Goal: Find specific page/section: Find specific page/section

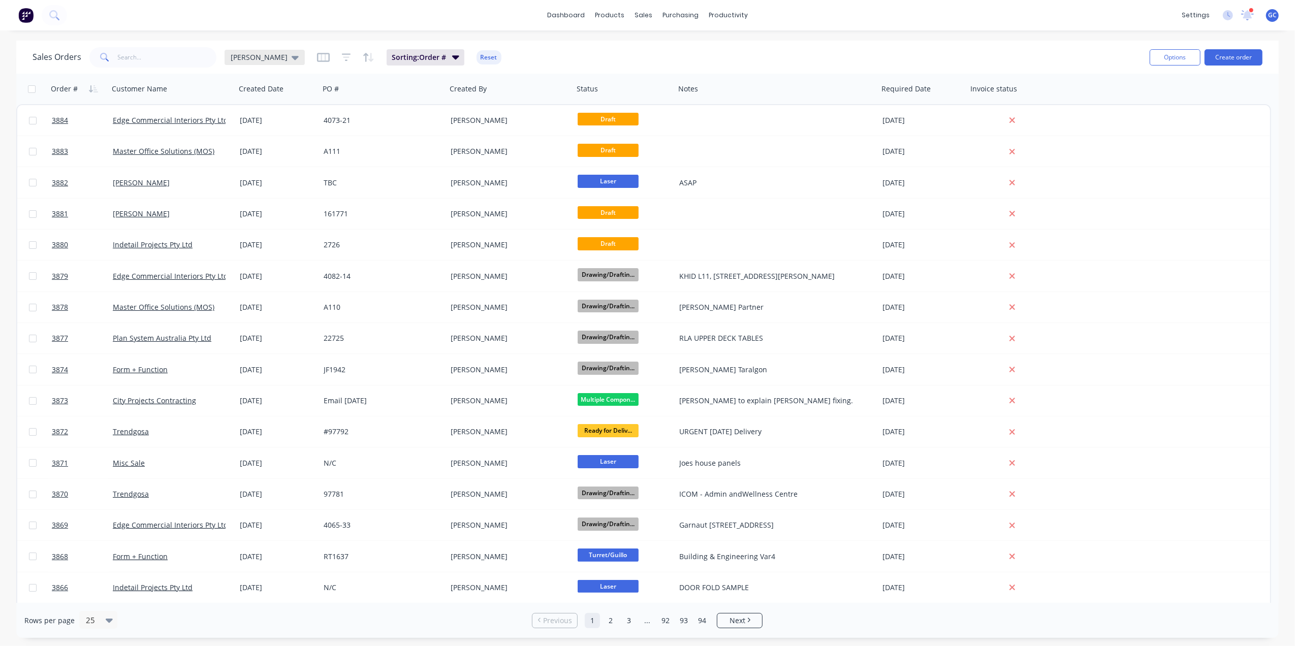
click at [231, 54] on span "[PERSON_NAME]" at bounding box center [259, 57] width 57 height 11
click at [239, 203] on button "Drafts" at bounding box center [286, 205] width 116 height 12
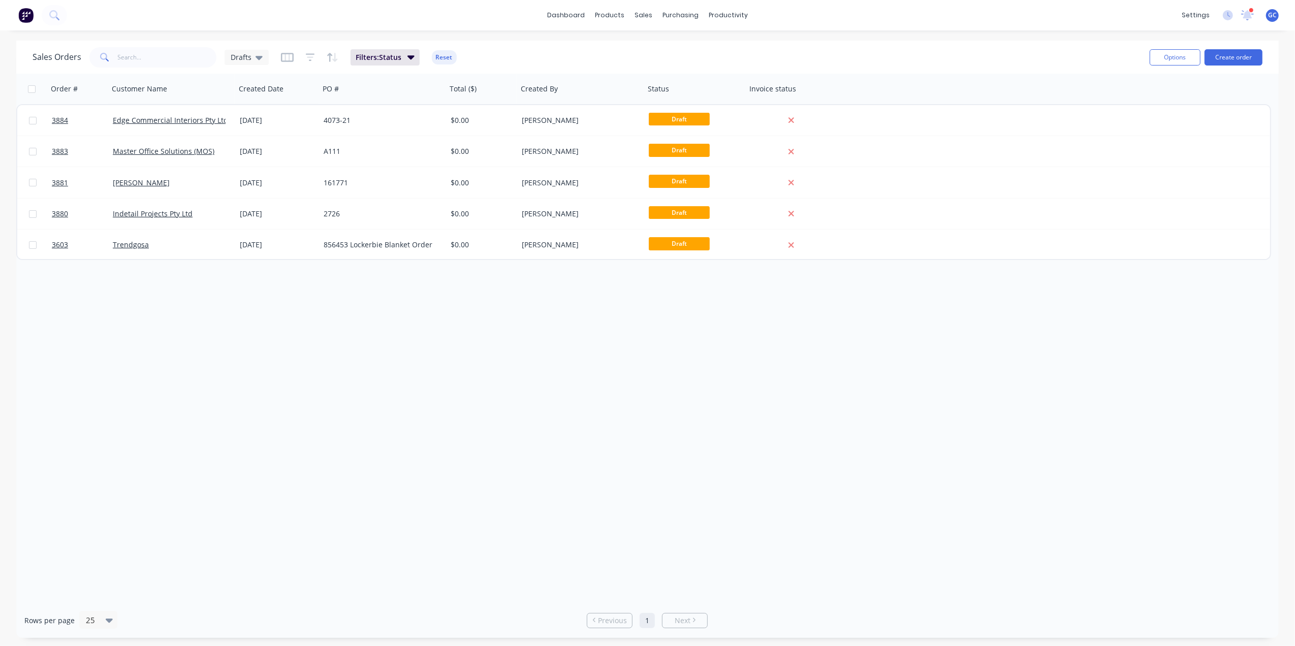
click at [282, 386] on div "Order # Customer Name Created Date PO # Total ($) Created By Status Invoice sta…" at bounding box center [647, 339] width 1263 height 530
click at [162, 62] on input "text" at bounding box center [167, 57] width 99 height 20
click at [246, 65] on div "Sales Orders Drafts" at bounding box center [151, 57] width 236 height 20
click at [248, 60] on span "Drafts" at bounding box center [241, 57] width 21 height 11
drag, startPoint x: 255, startPoint y: 161, endPoint x: 180, endPoint y: 86, distance: 105.6
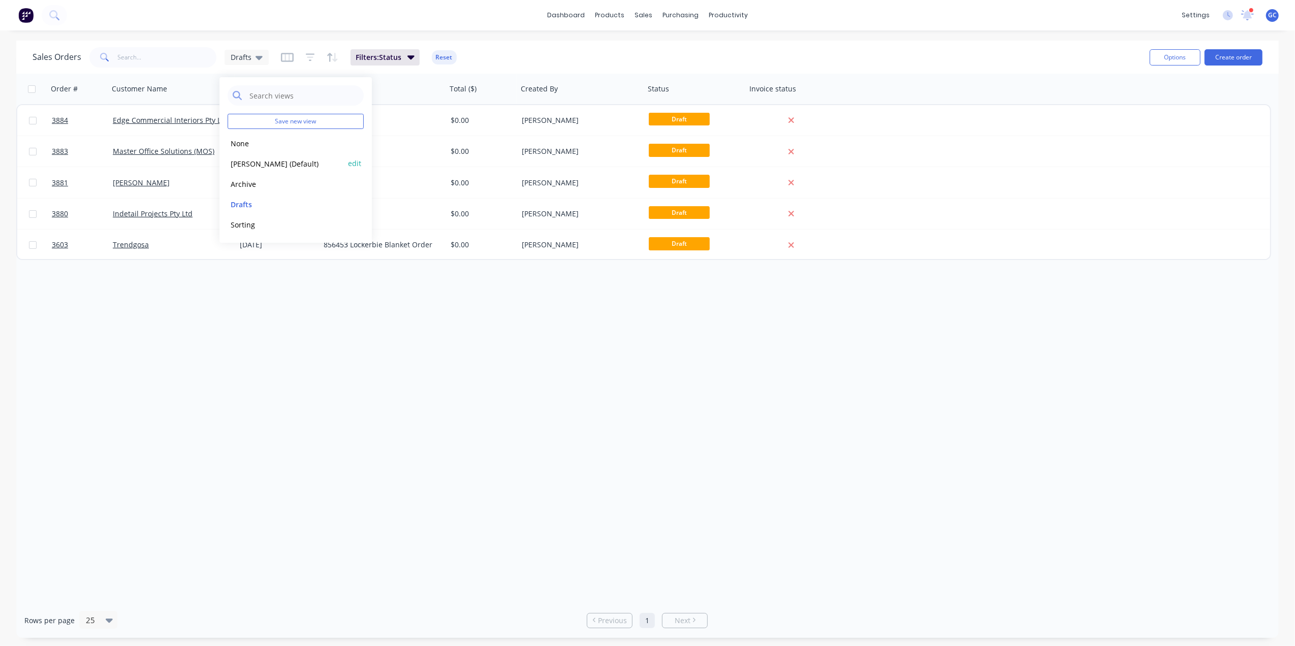
click at [254, 161] on button "[PERSON_NAME] (Default)" at bounding box center [286, 164] width 116 height 12
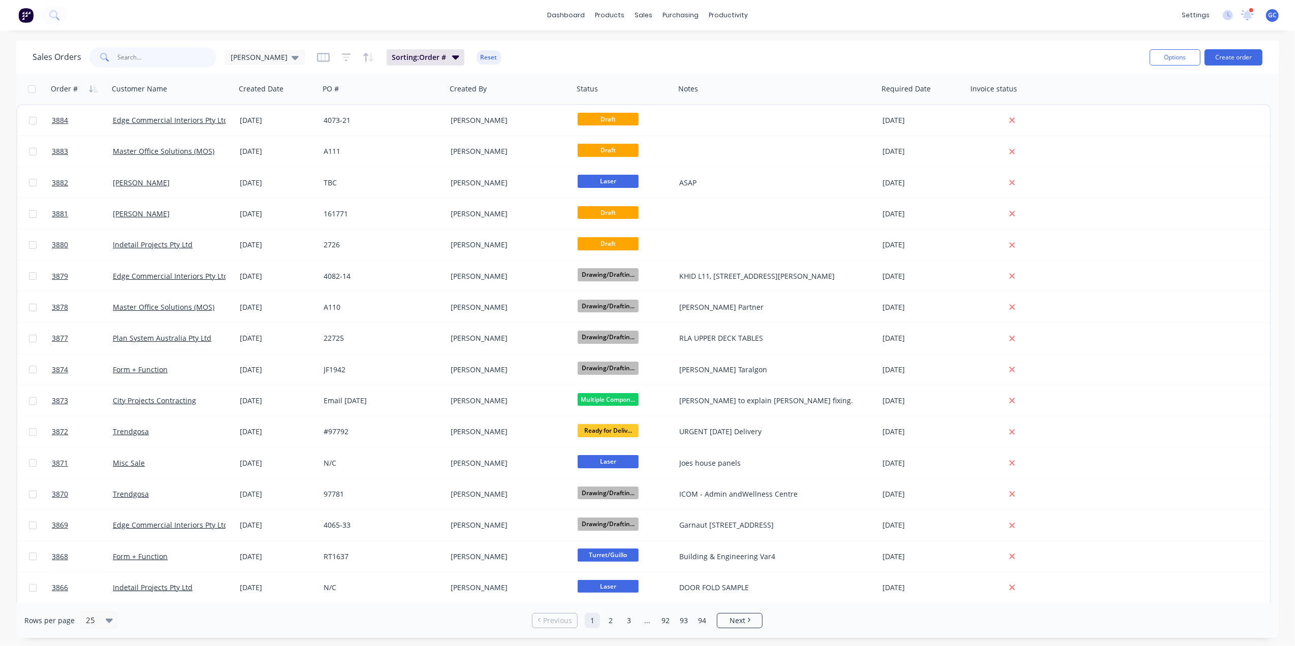
click at [161, 56] on input "text" at bounding box center [167, 57] width 99 height 20
type input "amtek"
